Goal: Check status: Check status

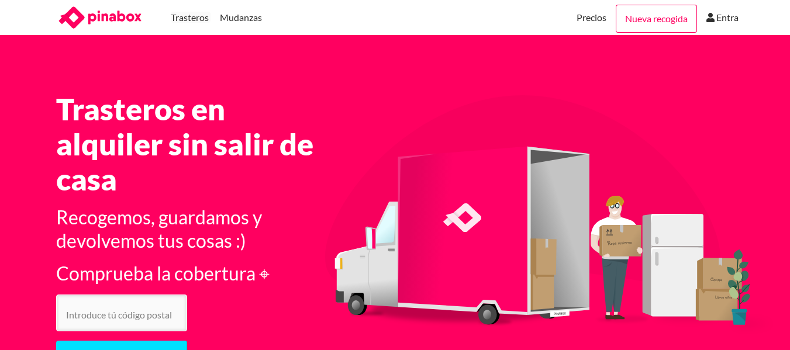
click at [710, 15] on icon at bounding box center [711, 17] width 8 height 9
click at [721, 22] on link "Entra" at bounding box center [728, 17] width 22 height 35
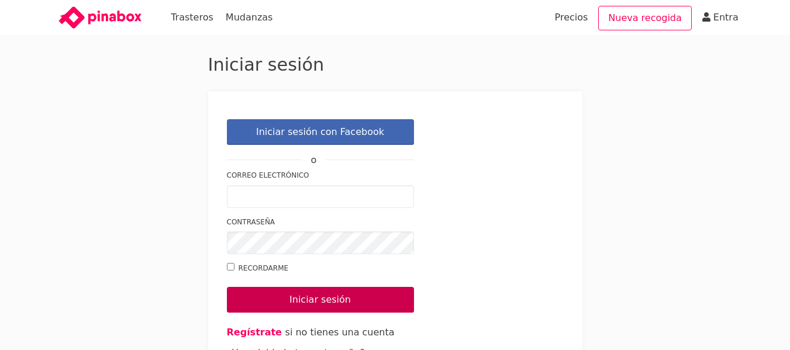
type input "[EMAIL_ADDRESS][DOMAIN_NAME]"
click at [271, 300] on input "Iniciar sesión" at bounding box center [320, 300] width 187 height 26
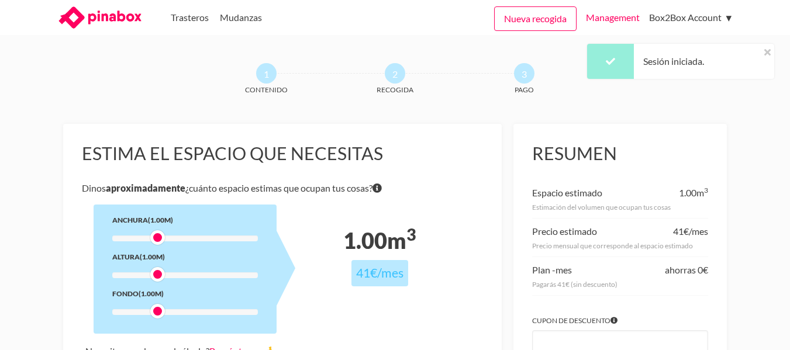
click at [605, 12] on link "Management" at bounding box center [613, 17] width 54 height 35
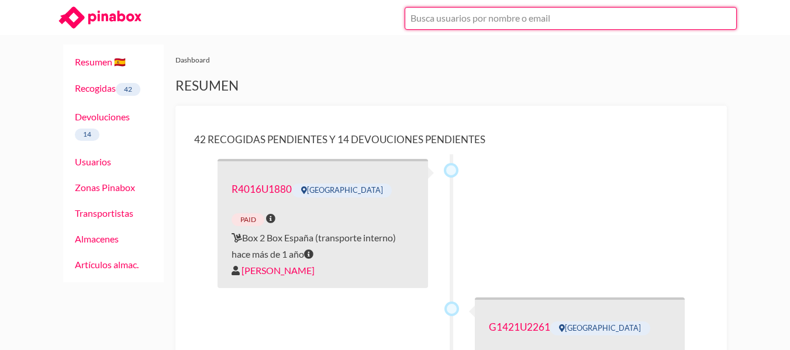
click at [432, 15] on input "text" at bounding box center [571, 18] width 332 height 23
paste input "U967"
type input "U967"
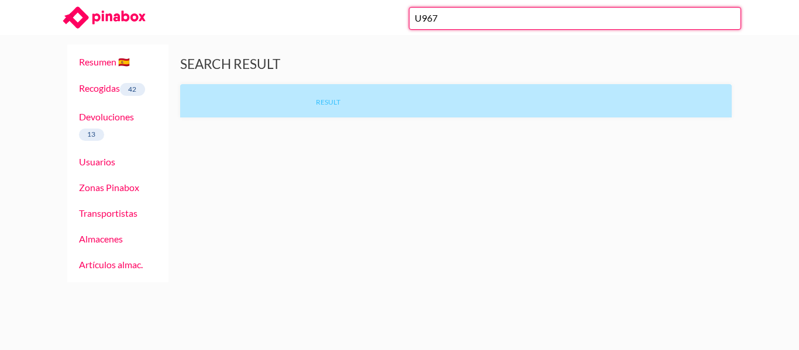
click at [484, 11] on input "U967" at bounding box center [575, 18] width 332 height 23
click at [450, 20] on input "U967" at bounding box center [575, 18] width 332 height 23
